Goal: Task Accomplishment & Management: Manage account settings

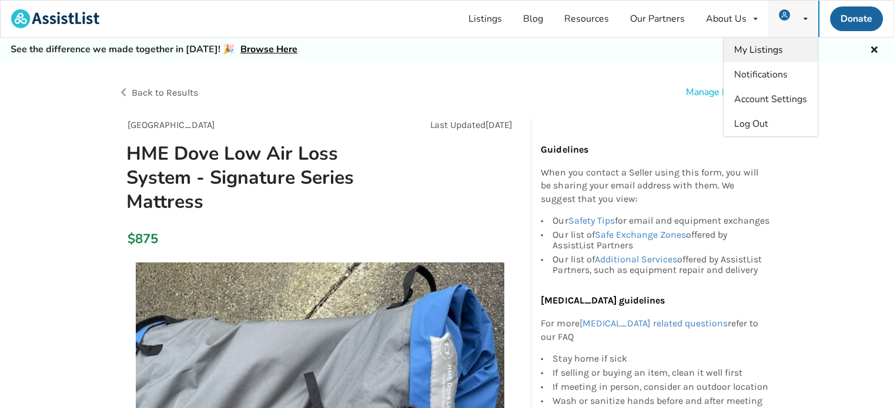
click at [774, 44] on span "My Listings" at bounding box center [758, 49] width 49 height 13
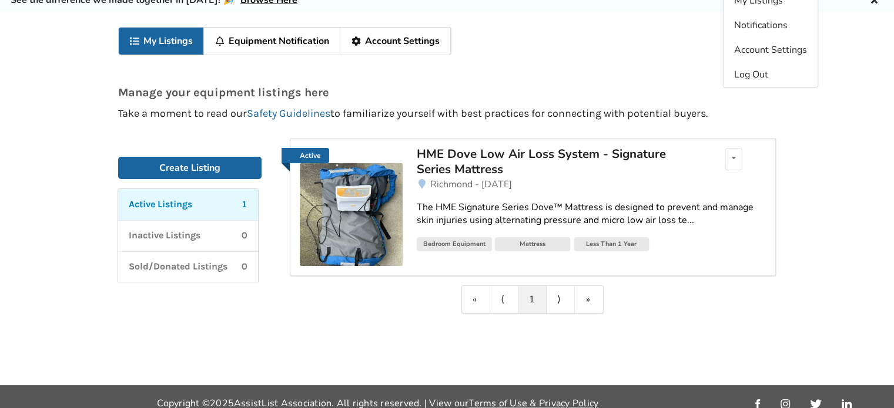
scroll to position [61, 0]
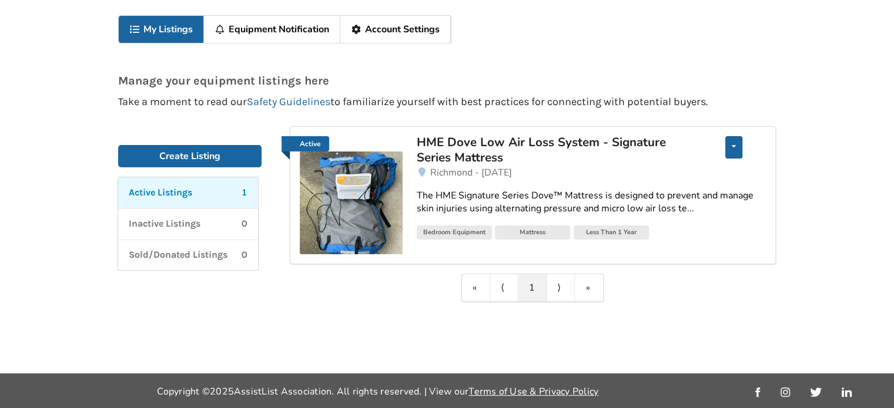
click at [729, 140] on div "Edit listing Renew listing Mark as Sold Delete listing" at bounding box center [733, 147] width 17 height 22
click at [683, 277] on div "« ⟨ 1 ⟩ »" at bounding box center [533, 288] width 486 height 28
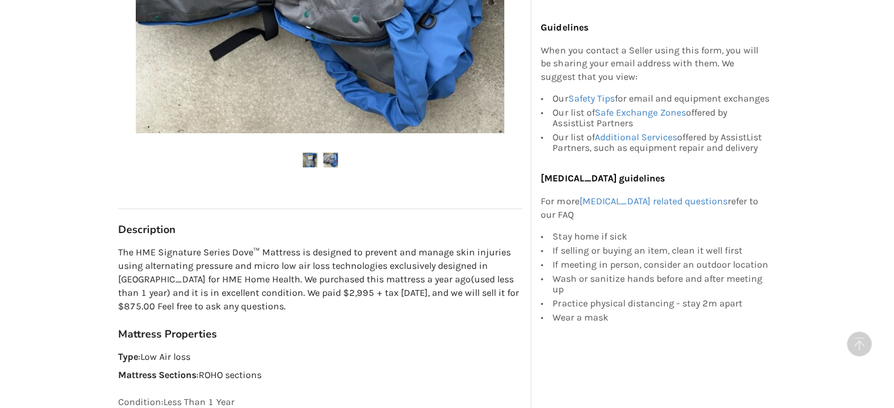
scroll to position [498, 0]
